Goal: Information Seeking & Learning: Find specific fact

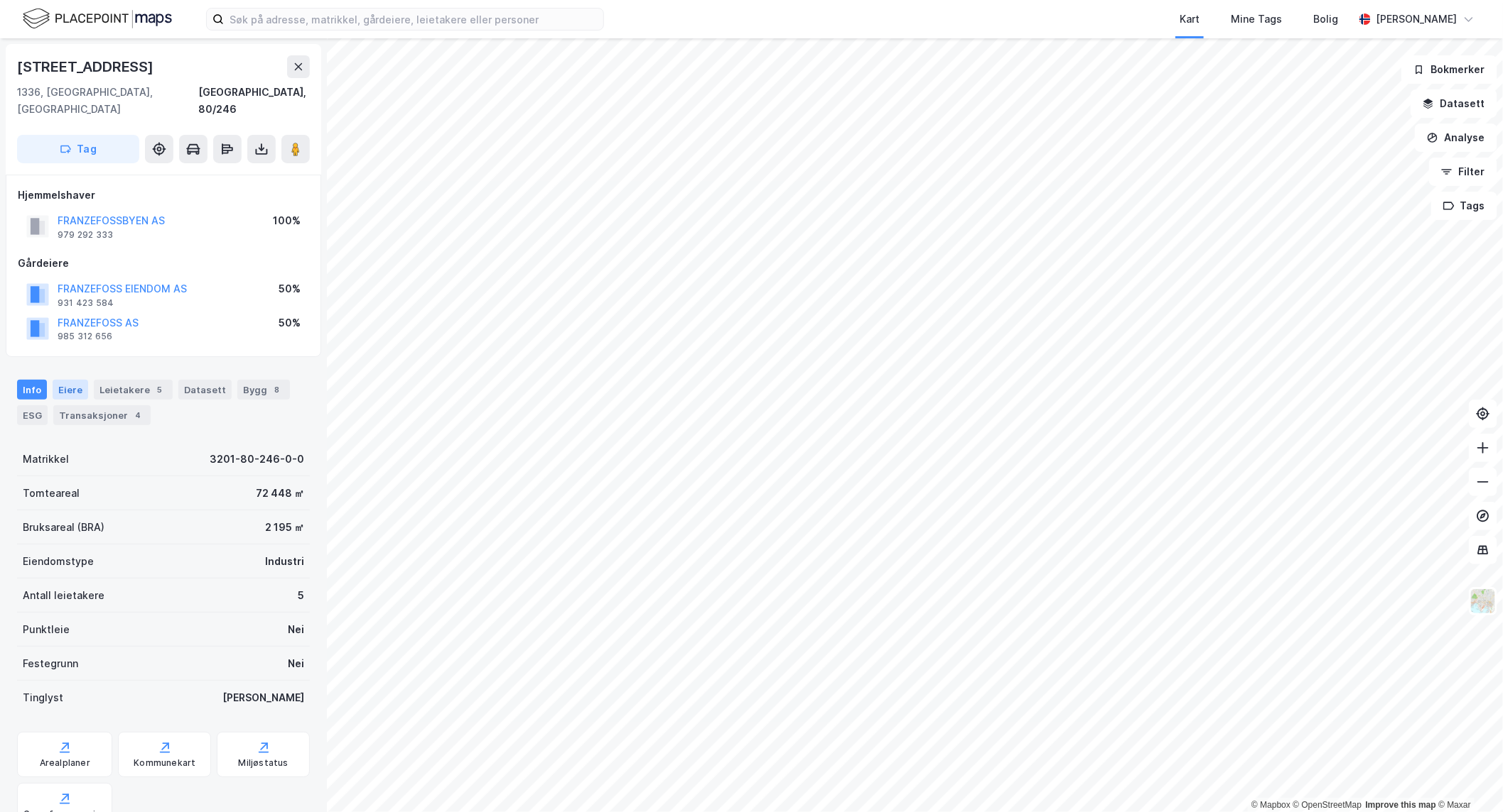
click at [70, 380] on div "Eiere" at bounding box center [70, 390] width 36 height 20
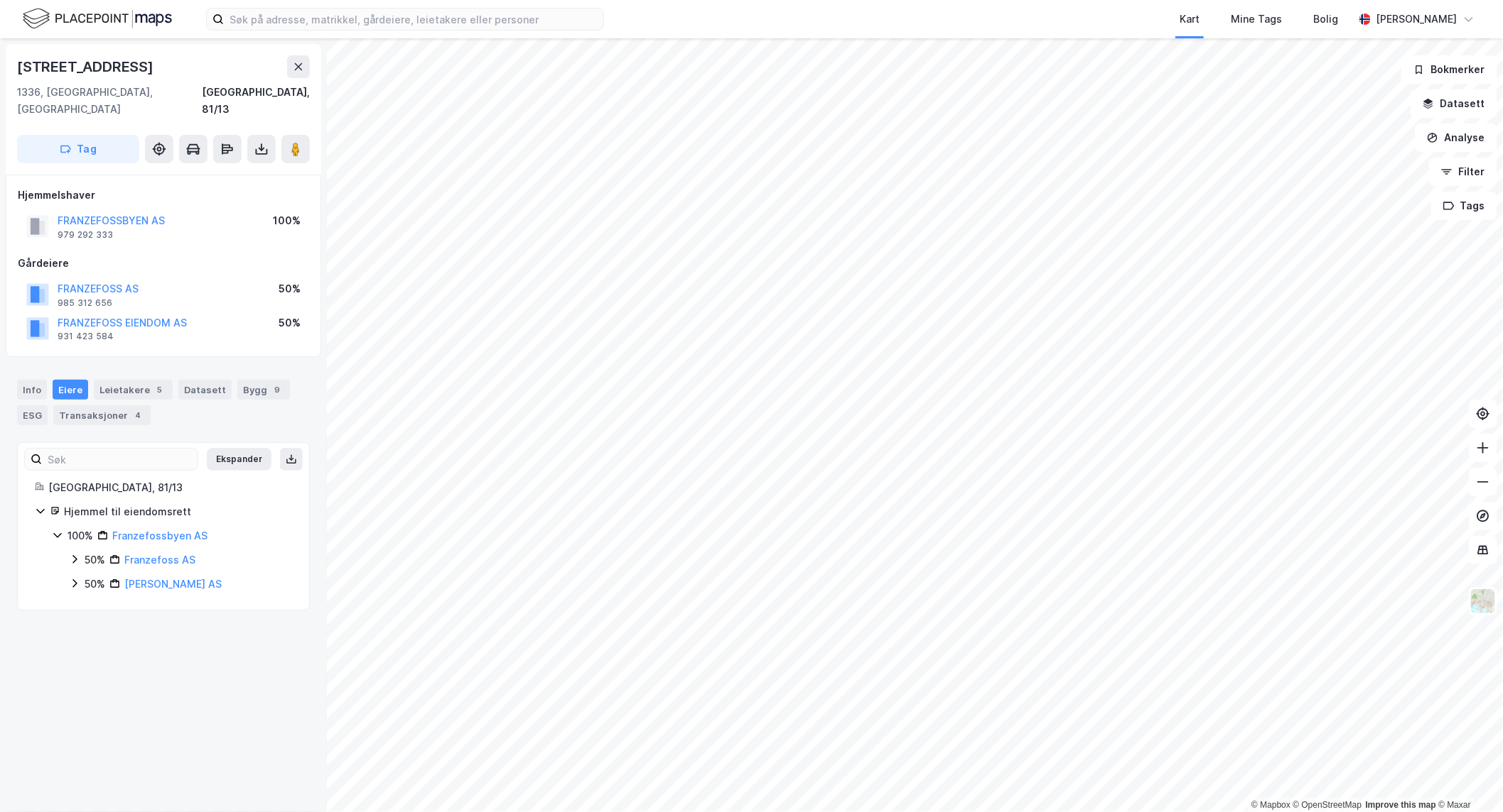
click at [71, 578] on icon at bounding box center [75, 584] width 12 height 12
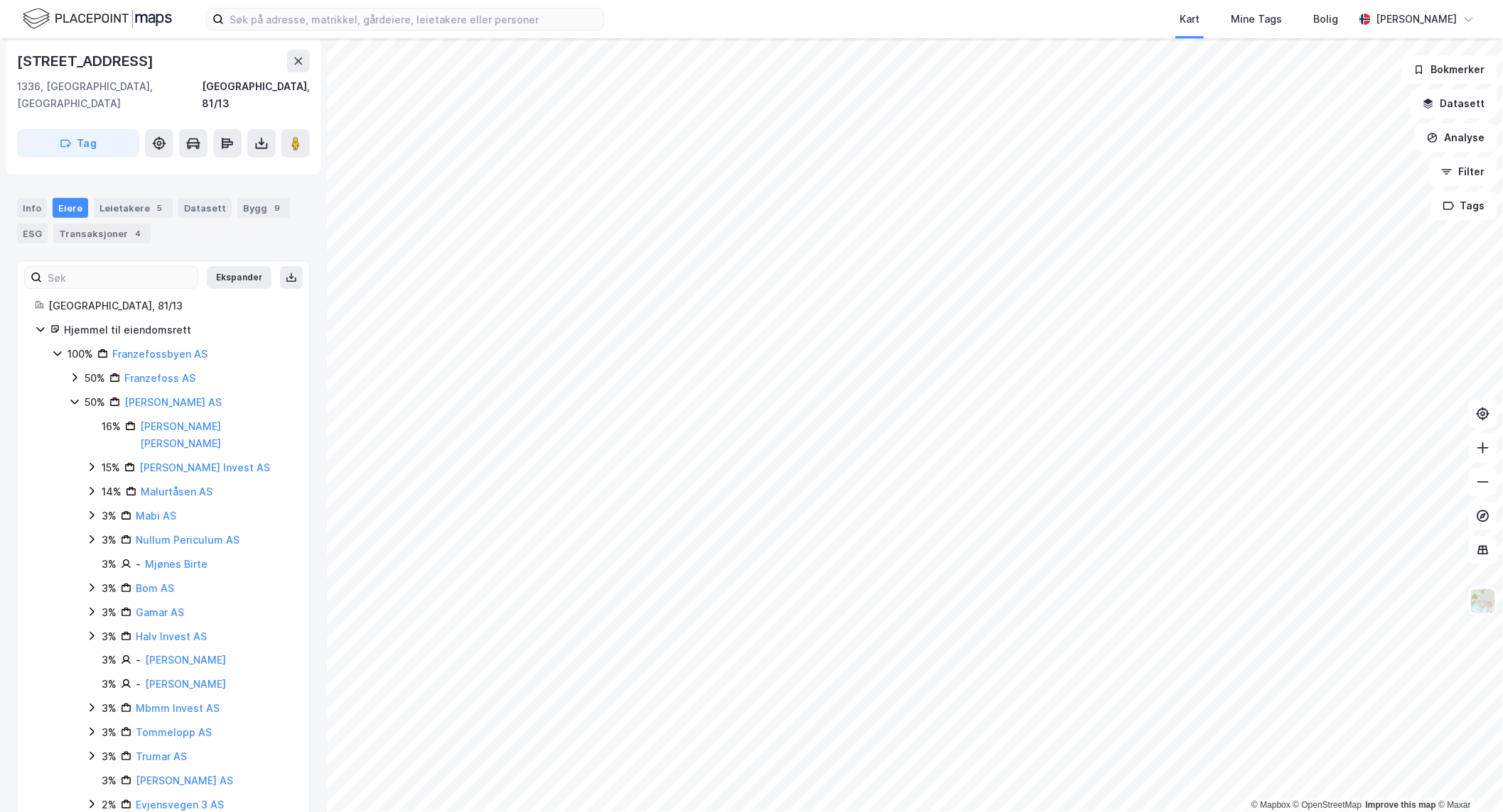
scroll to position [297, 0]
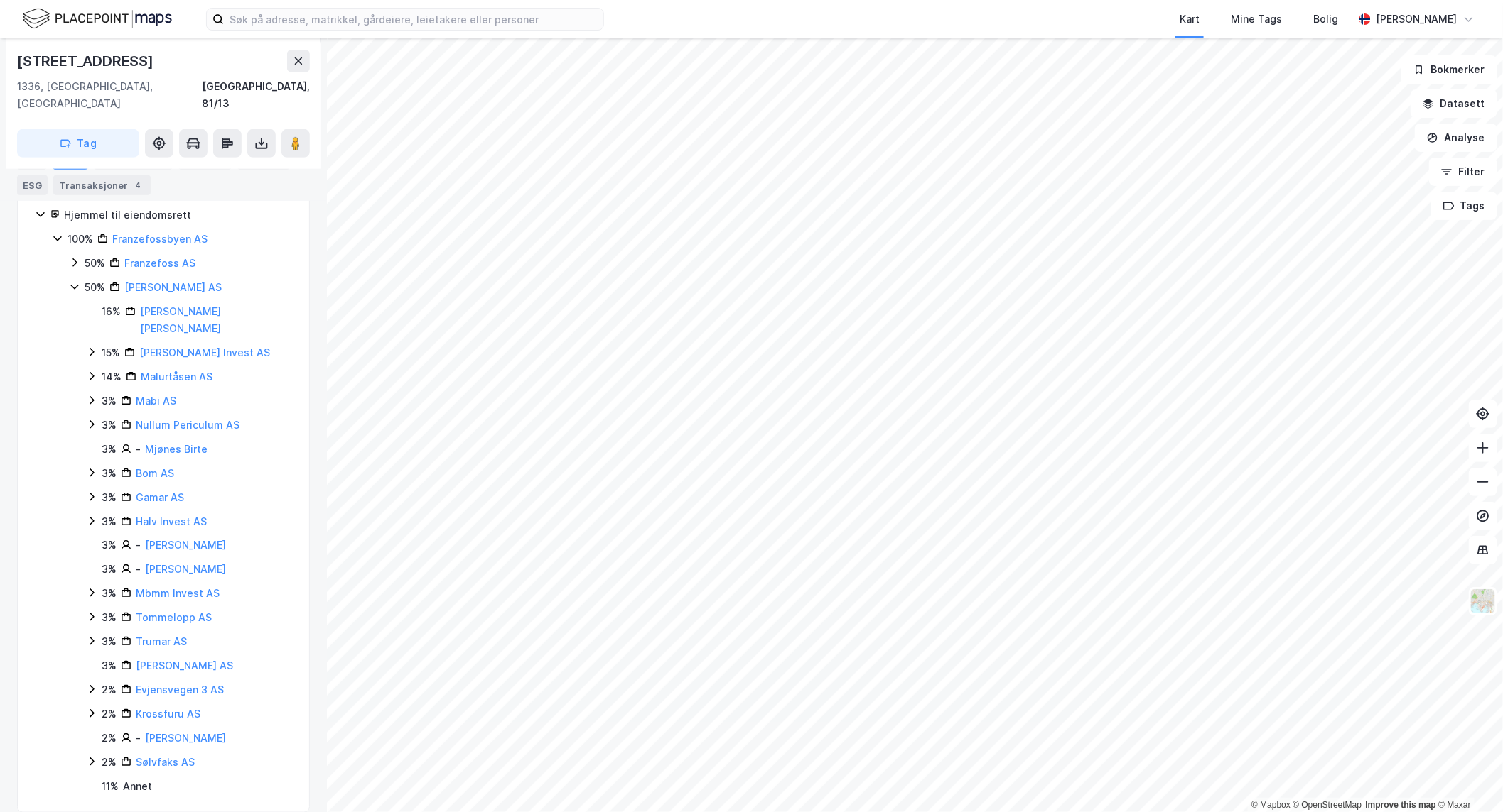
click at [73, 257] on icon at bounding box center [75, 263] width 12 height 12
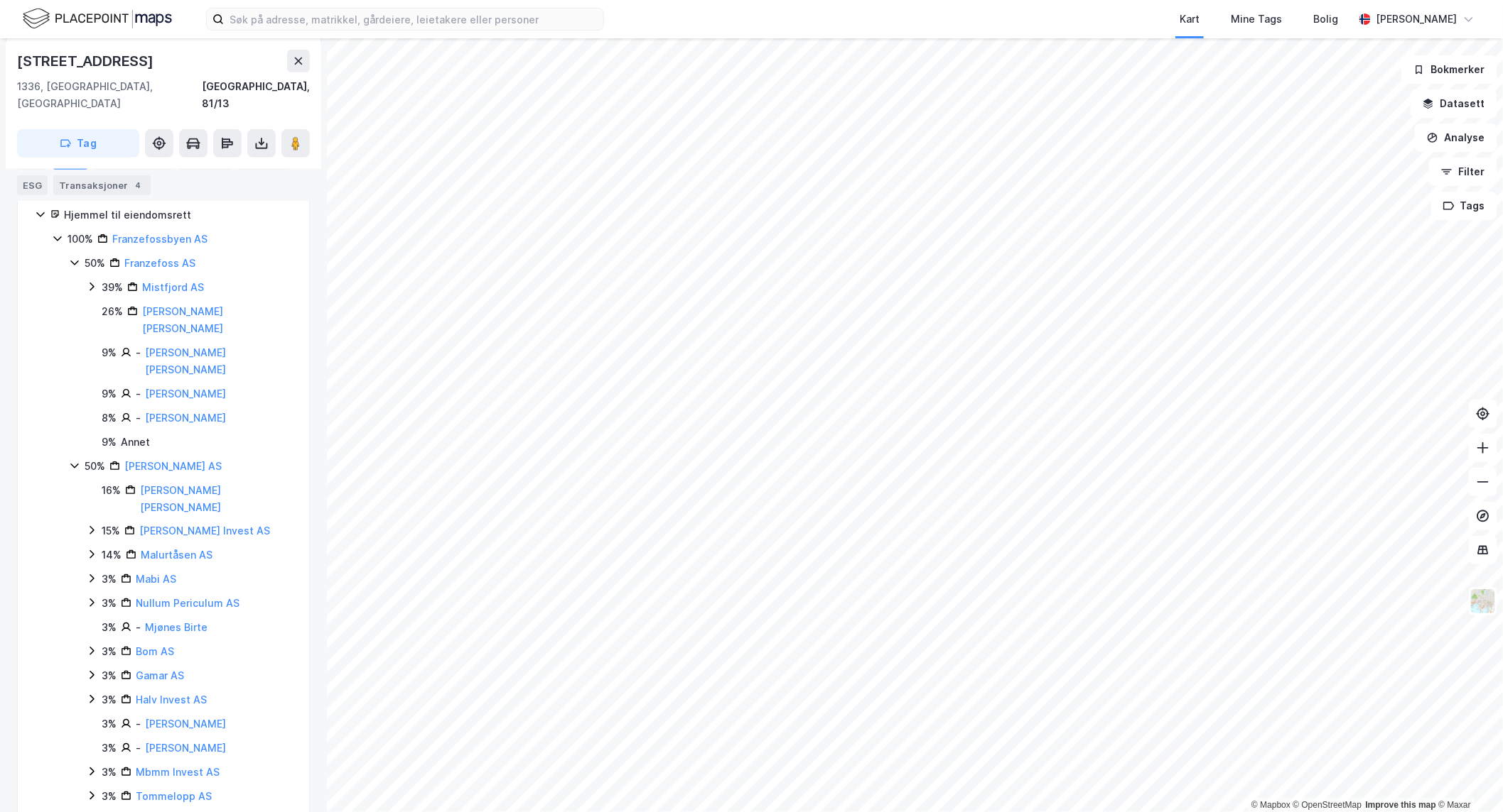
click at [73, 257] on icon at bounding box center [75, 263] width 12 height 12
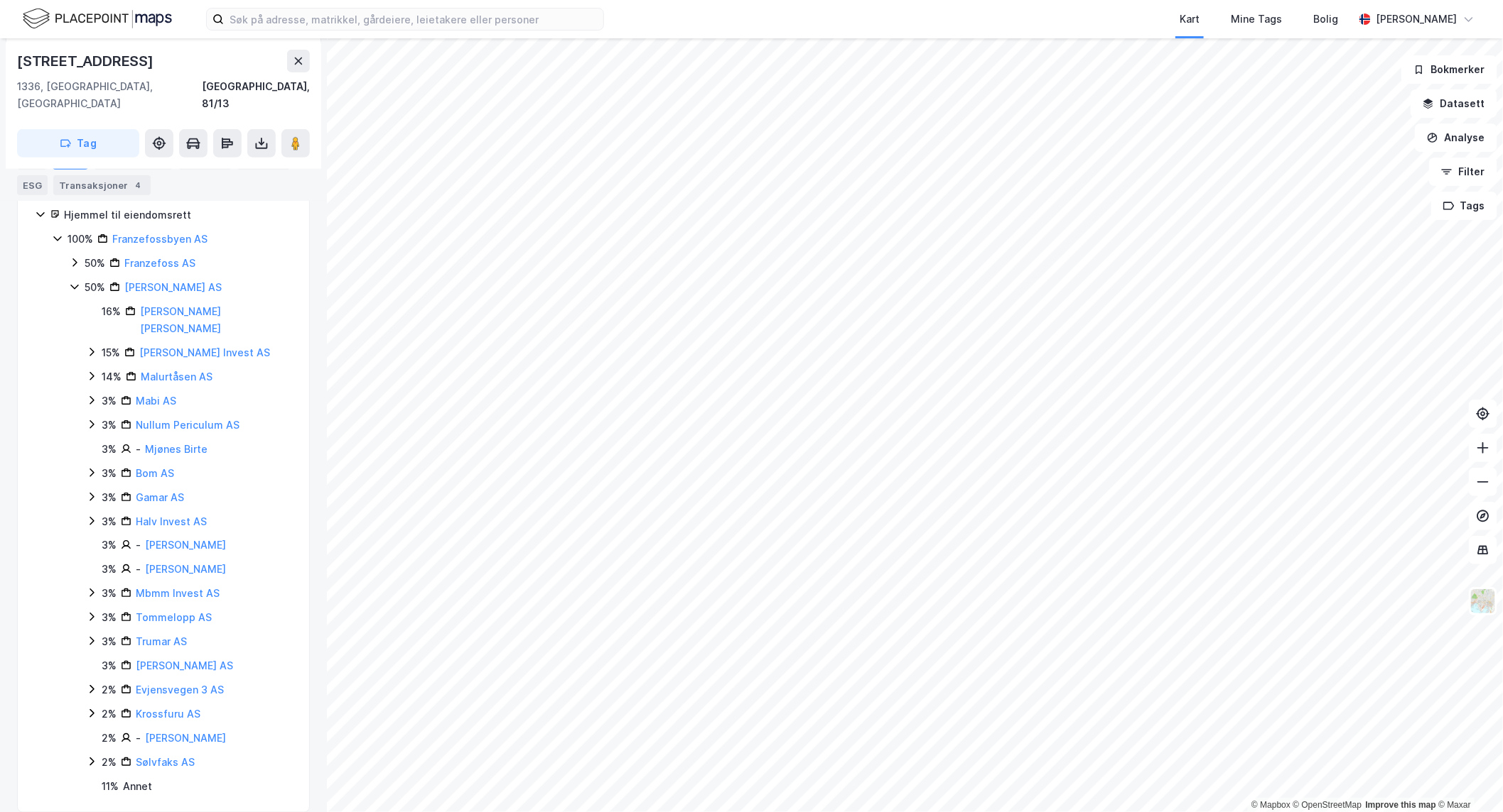
click at [79, 282] on icon at bounding box center [75, 287] width 12 height 12
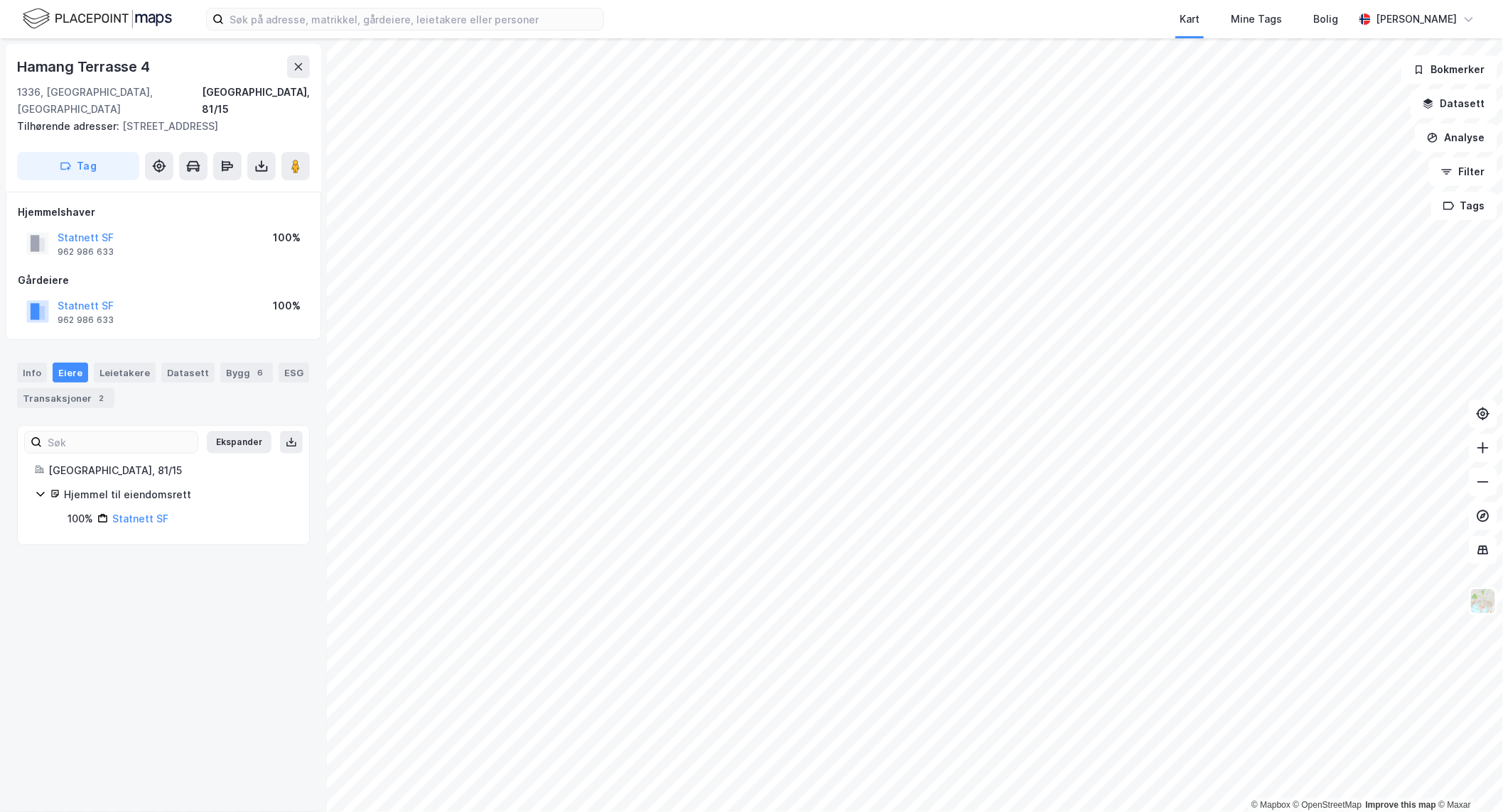
click at [1043, 811] on html "Kart Mine Tags Bolig [PERSON_NAME] © Mapbox © OpenStreetMap Improve this map © …" at bounding box center [752, 406] width 1503 height 812
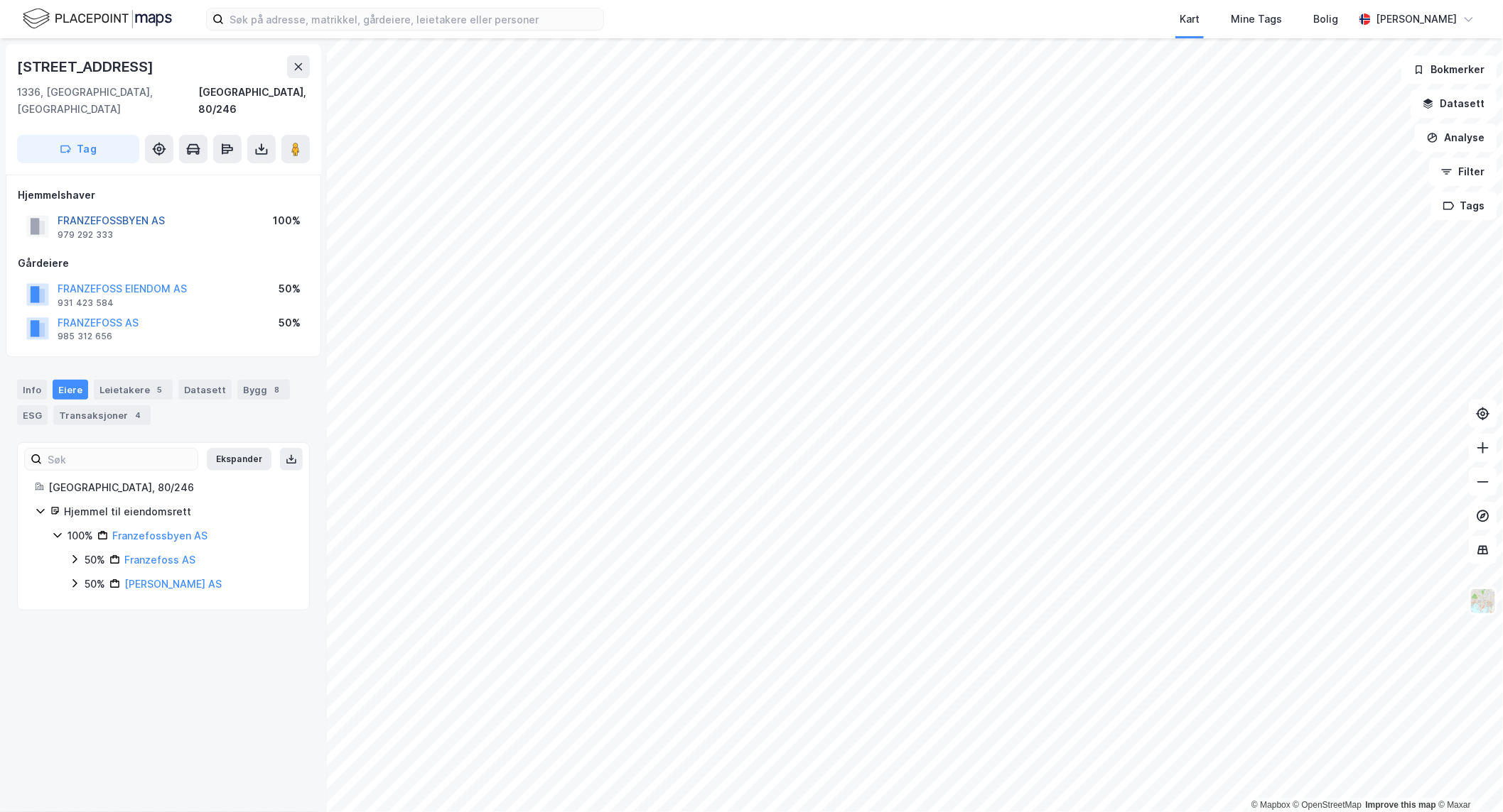
click at [0, 0] on button "FRANZEFOSSBYEN AS" at bounding box center [0, 0] width 0 height 0
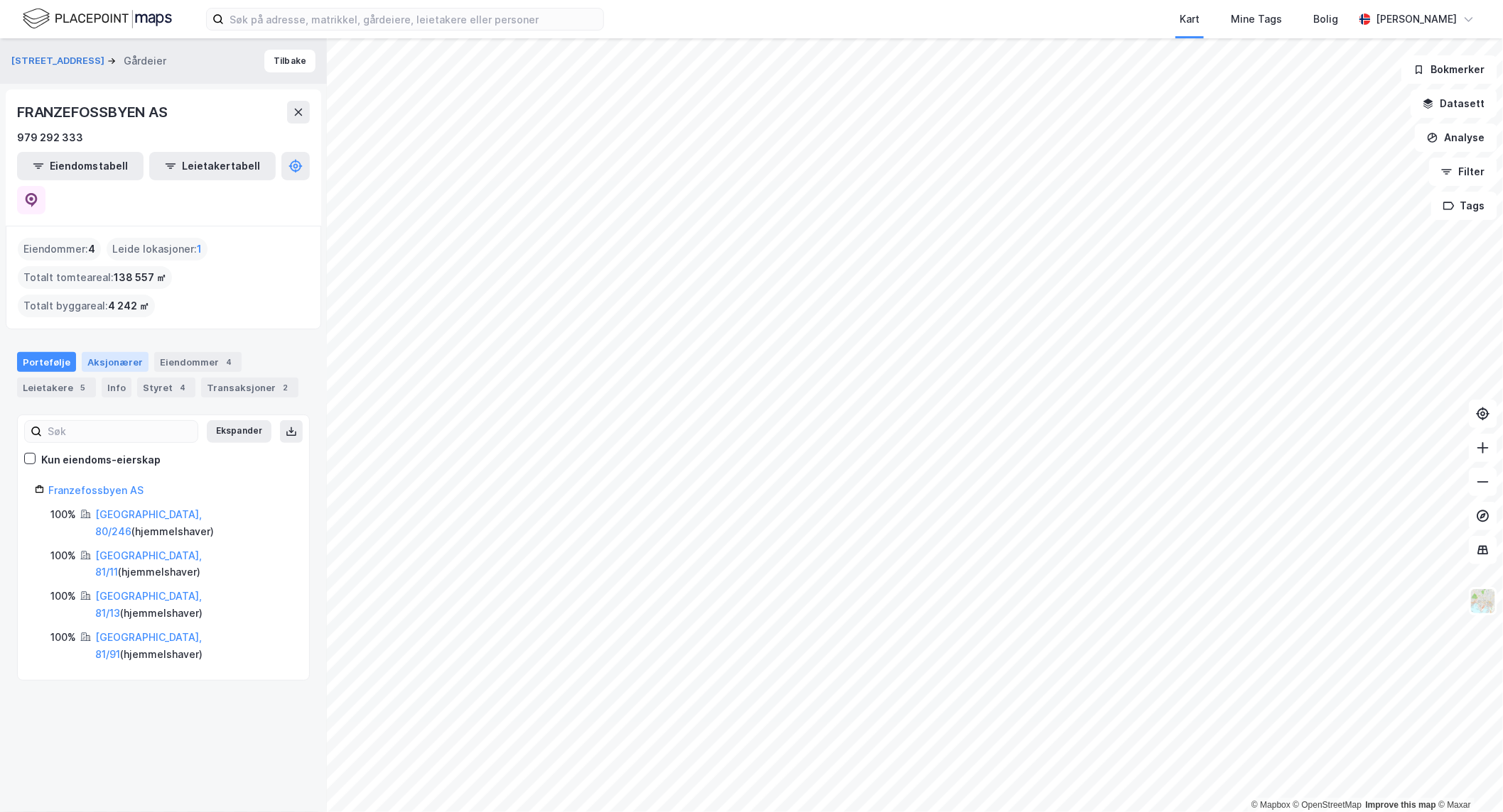
click at [117, 352] on div "Aksjonærer" at bounding box center [115, 361] width 67 height 20
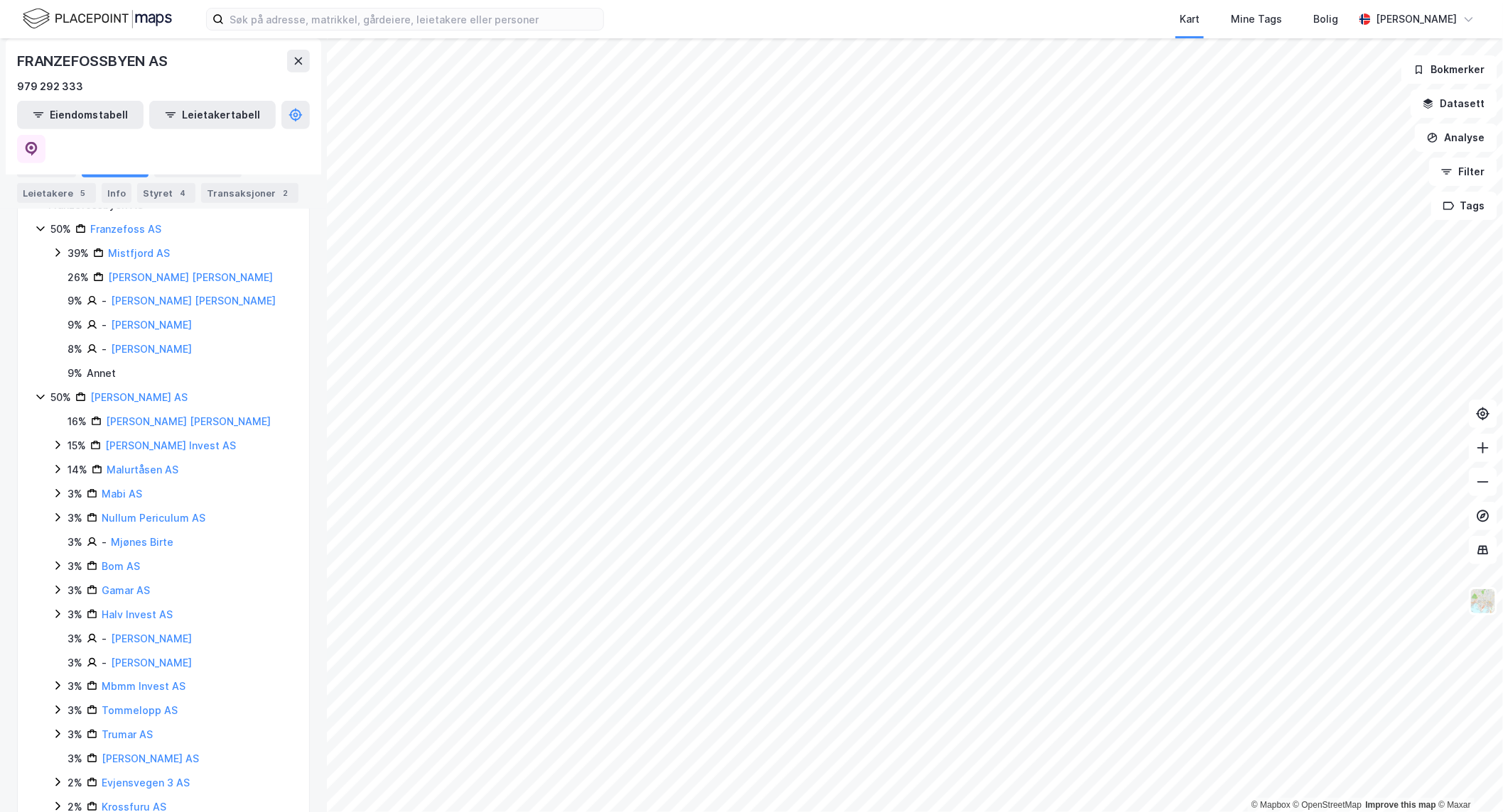
scroll to position [351, 0]
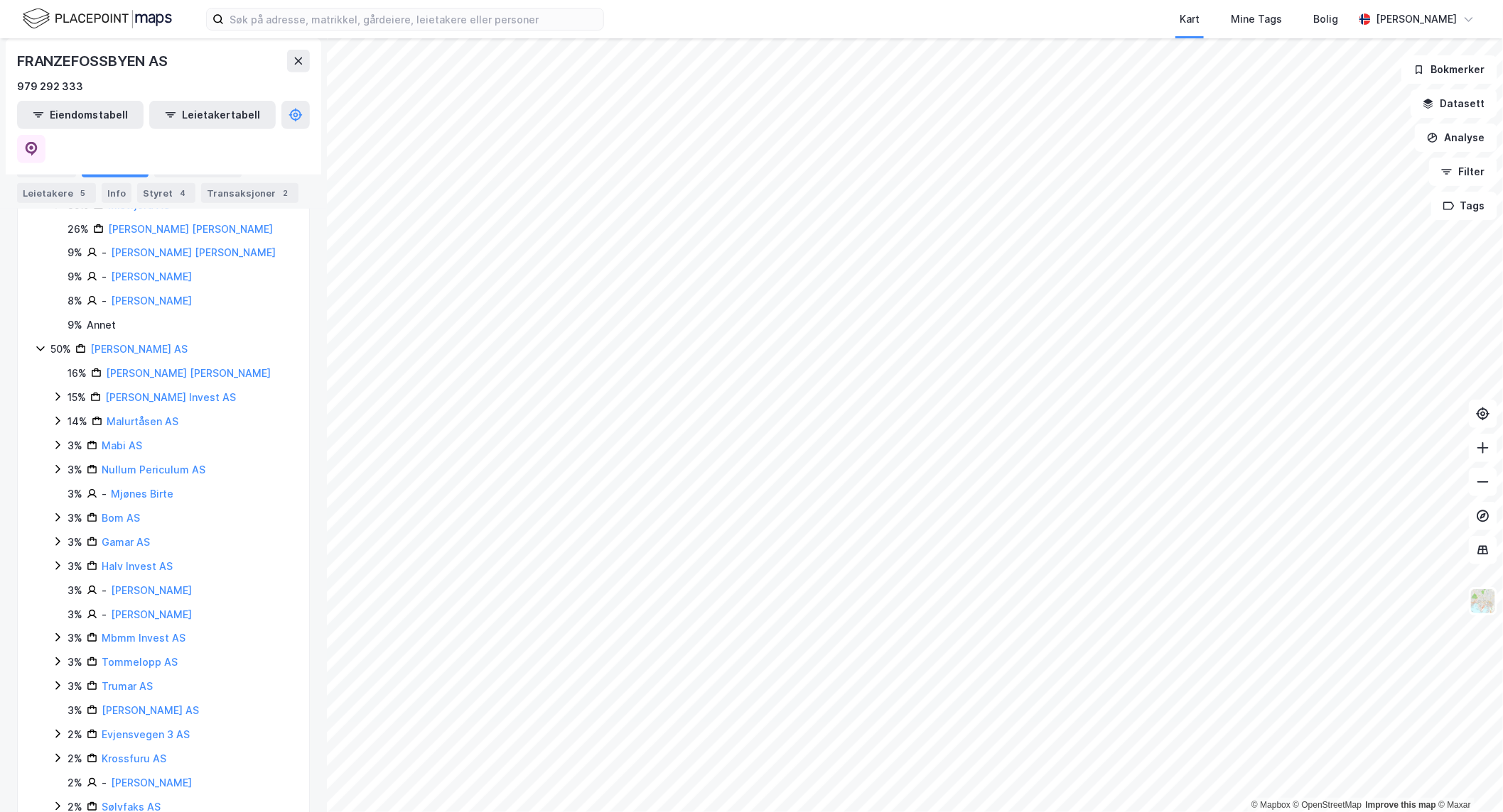
drag, startPoint x: 221, startPoint y: 655, endPoint x: 221, endPoint y: 694, distance: 39.0
click at [221, 694] on div "16% [PERSON_NAME] Og [PERSON_NAME] 15% [PERSON_NAME] Invest AS 14% Malurtåsen A…" at bounding box center [171, 602] width 240 height 475
click at [211, 782] on div "Ekspander Periode Siste Franzefossbyen AS 50% Franzefoss AS 39% Mistfjord AS 26…" at bounding box center [163, 460] width 293 height 795
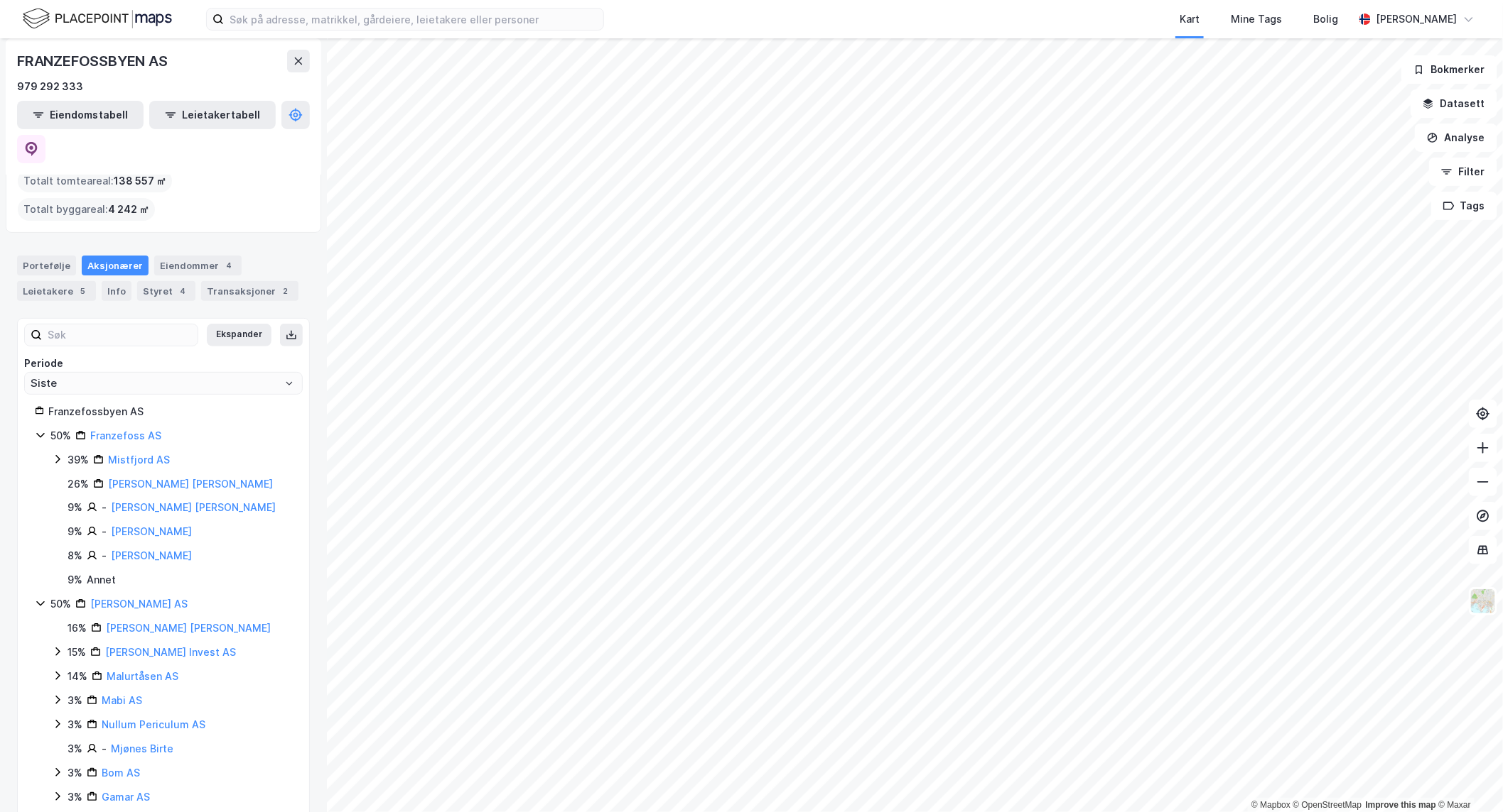
scroll to position [0, 0]
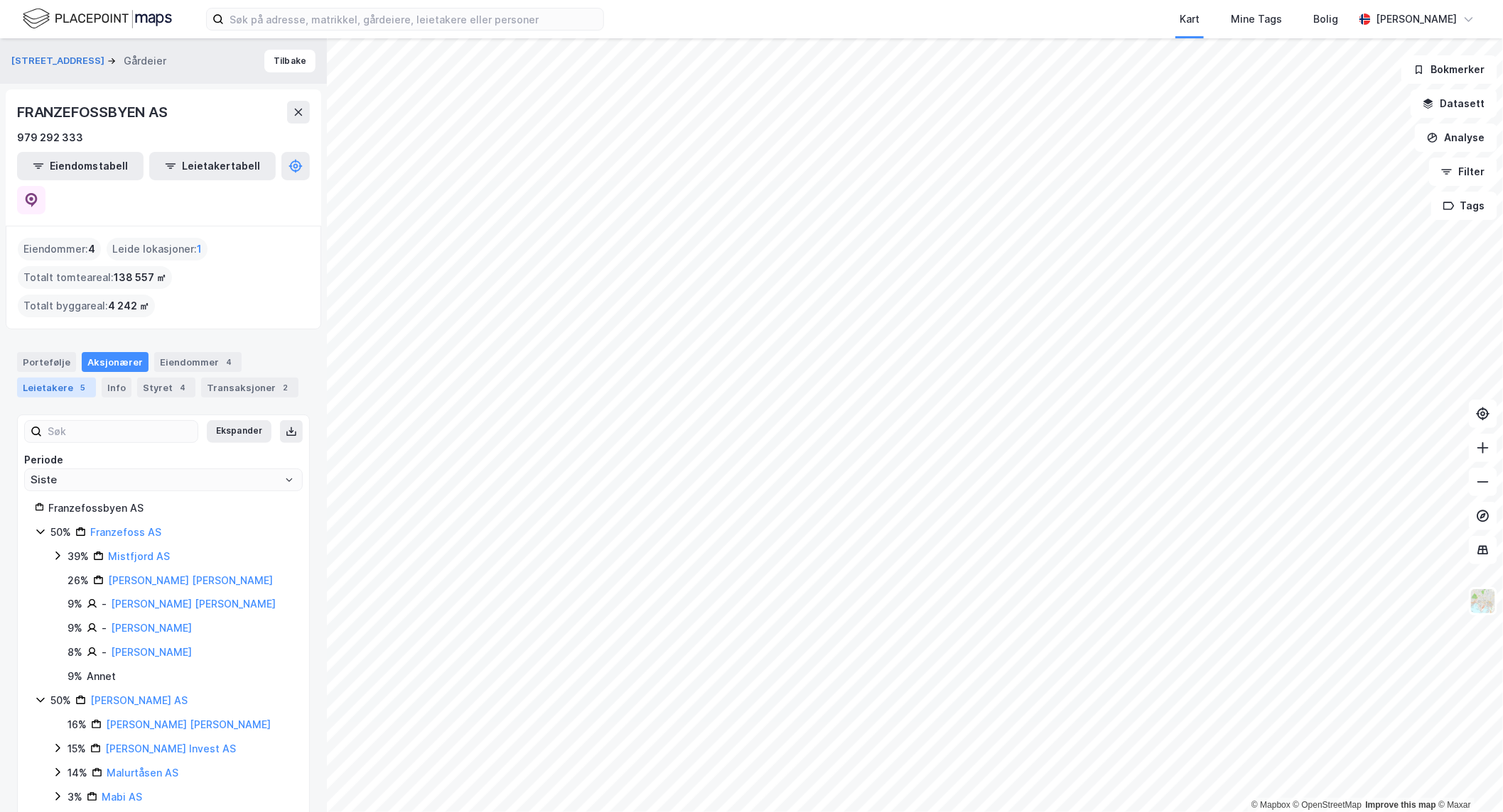
click at [64, 378] on div "Leietakere 5" at bounding box center [56, 387] width 79 height 20
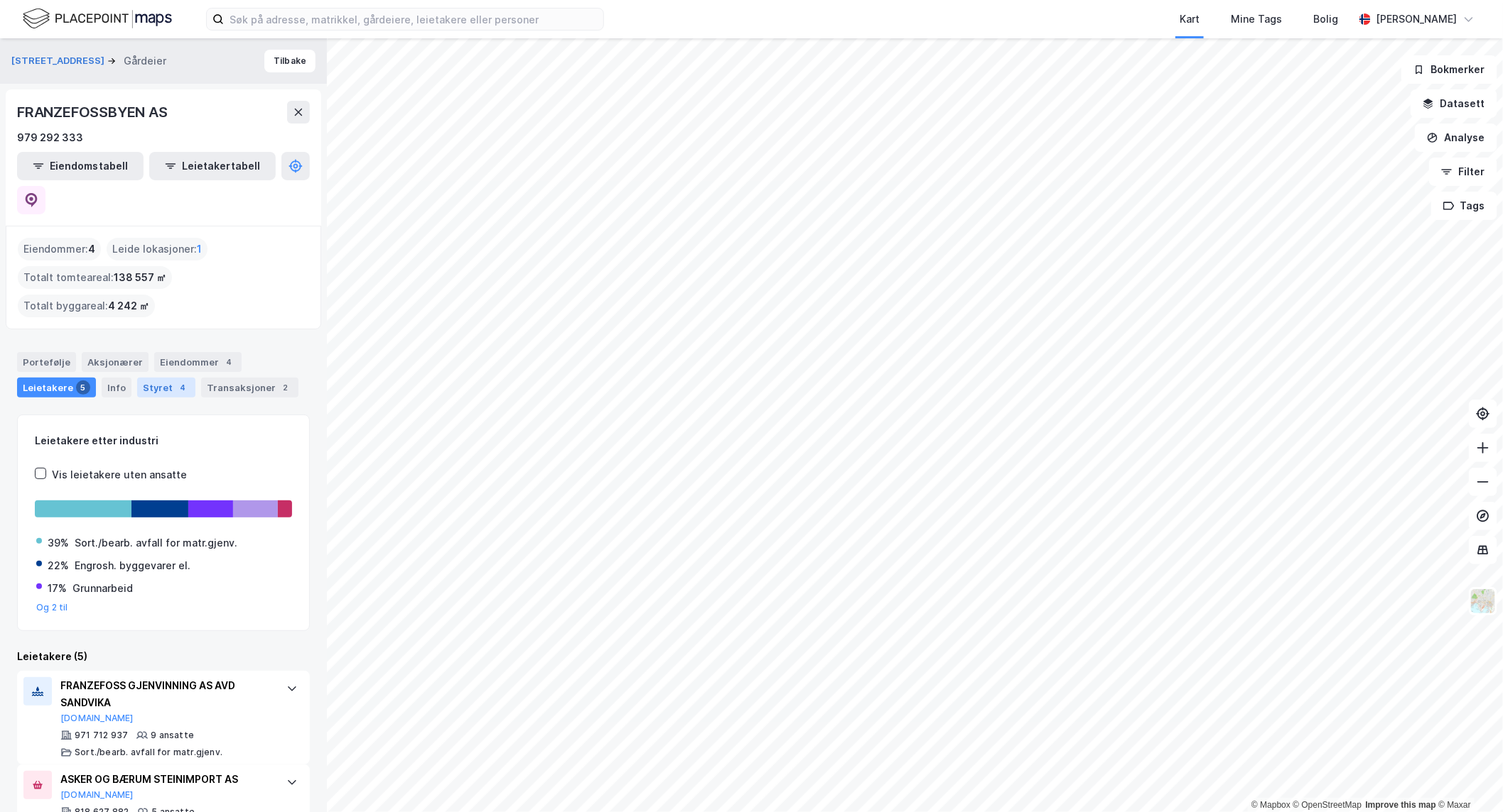
click at [176, 381] on div "4" at bounding box center [183, 388] width 15 height 15
